Goal: Transaction & Acquisition: Purchase product/service

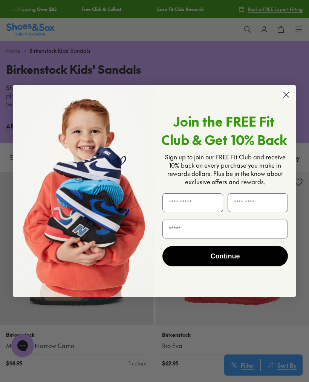
click at [287, 93] on icon "Close dialog" at bounding box center [285, 94] width 5 height 5
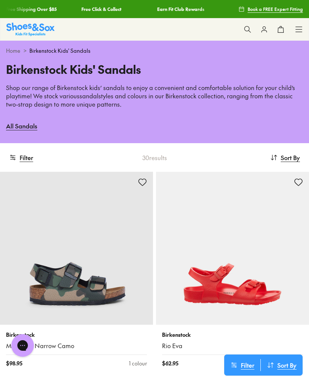
click at [302, 28] on icon at bounding box center [299, 30] width 8 height 8
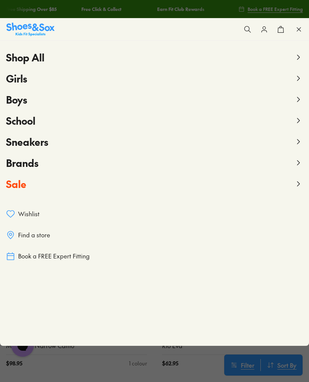
click at [13, 96] on span "Boys" at bounding box center [16, 100] width 21 height 14
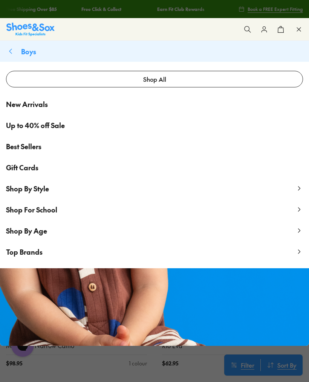
click at [23, 227] on span "Shop By Age" at bounding box center [26, 230] width 41 height 9
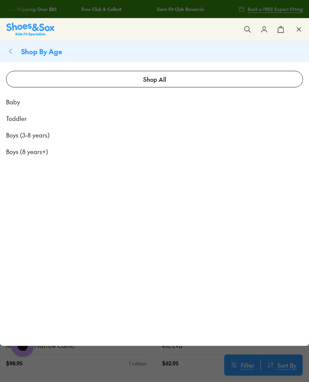
click at [18, 134] on span "Boys (3-8 years)" at bounding box center [28, 134] width 44 height 9
click at [27, 130] on span "Boys (3-8 years)" at bounding box center [28, 134] width 44 height 9
click at [10, 134] on span "Boys (3-8 years)" at bounding box center [28, 134] width 44 height 9
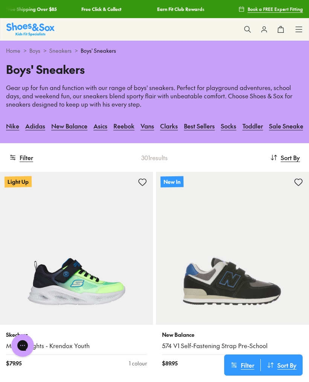
click at [23, 157] on button "Filter" at bounding box center [21, 157] width 24 height 17
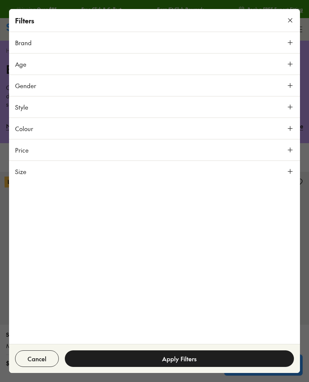
click at [30, 43] on span "Brand" at bounding box center [23, 42] width 17 height 9
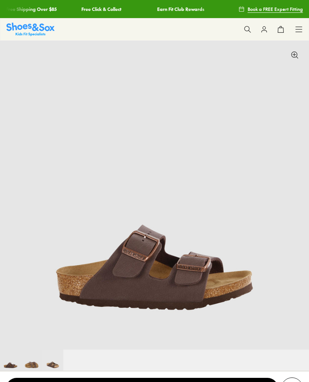
select select "*"
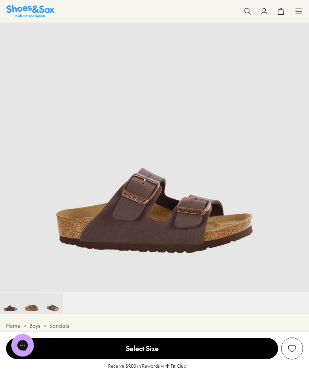
scroll to position [40, 0]
